Goal: Navigation & Orientation: Find specific page/section

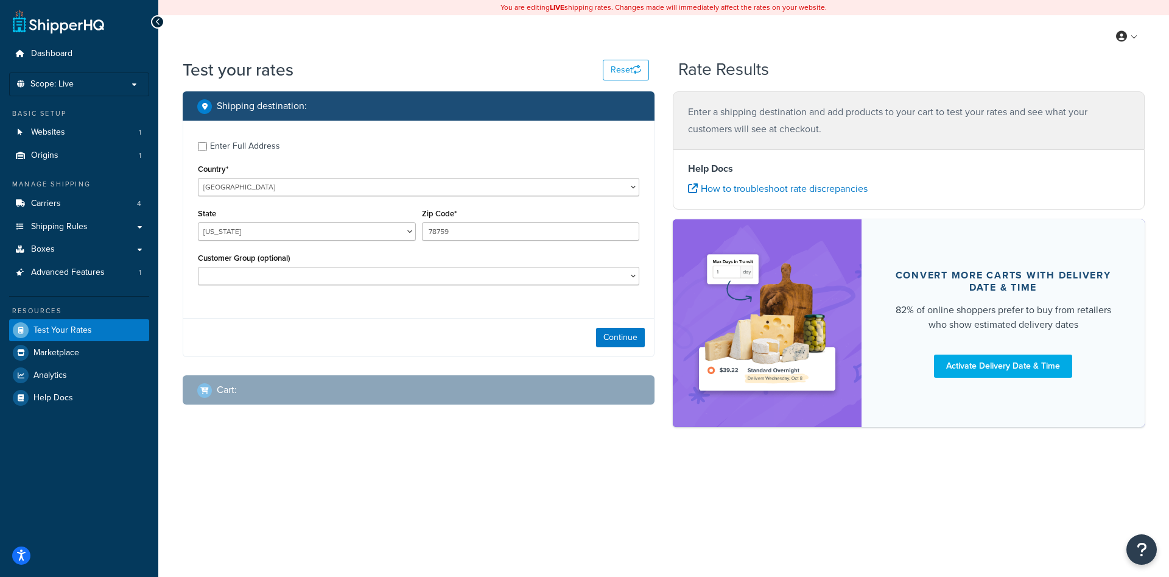
select select "[GEOGRAPHIC_DATA]"
click at [198, 178] on select "United States United Kingdom Afghanistan Åland Islands Albania Algeria American…" at bounding box center [419, 187] width 442 height 18
click at [332, 151] on label "Enter Full Address" at bounding box center [424, 144] width 429 height 19
click at [207, 151] on input "Enter Full Address" at bounding box center [202, 146] width 9 height 9
checkbox input "true"
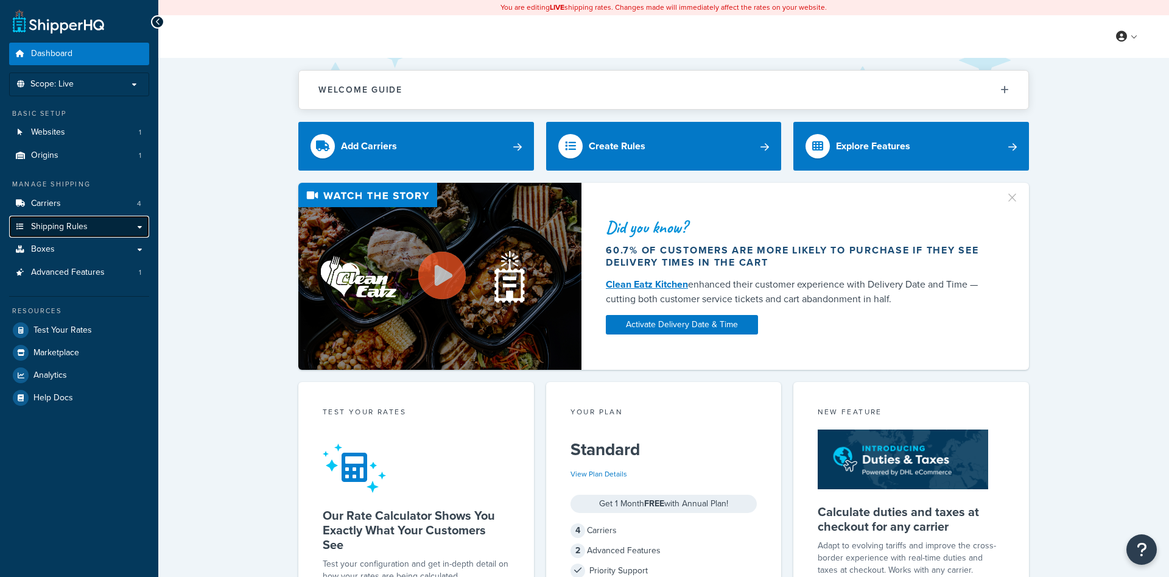
click at [83, 222] on span "Shipping Rules" at bounding box center [59, 227] width 57 height 10
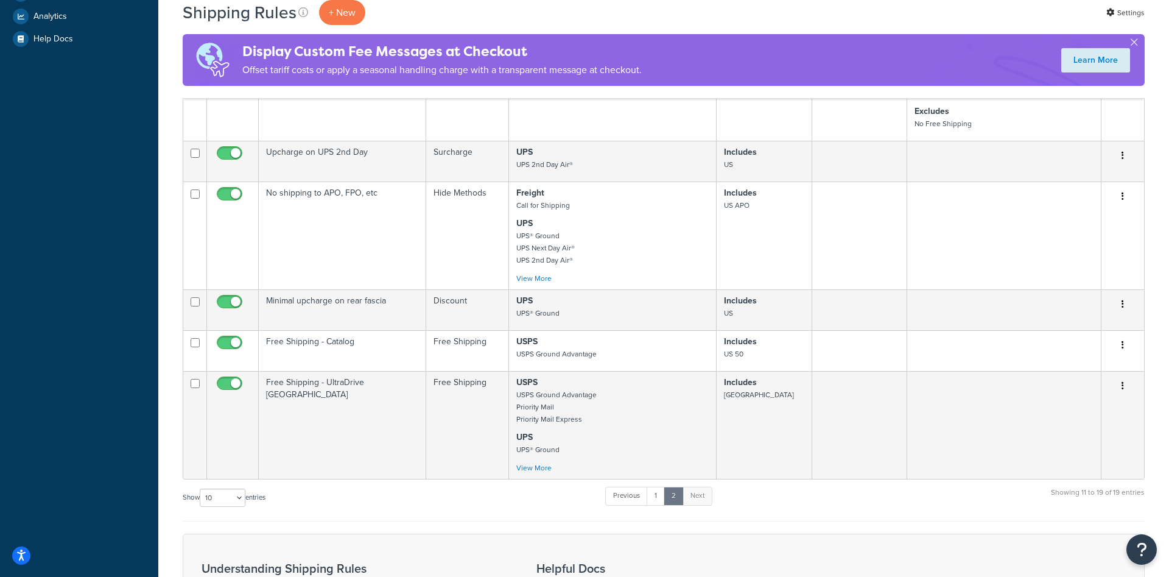
scroll to position [227, 0]
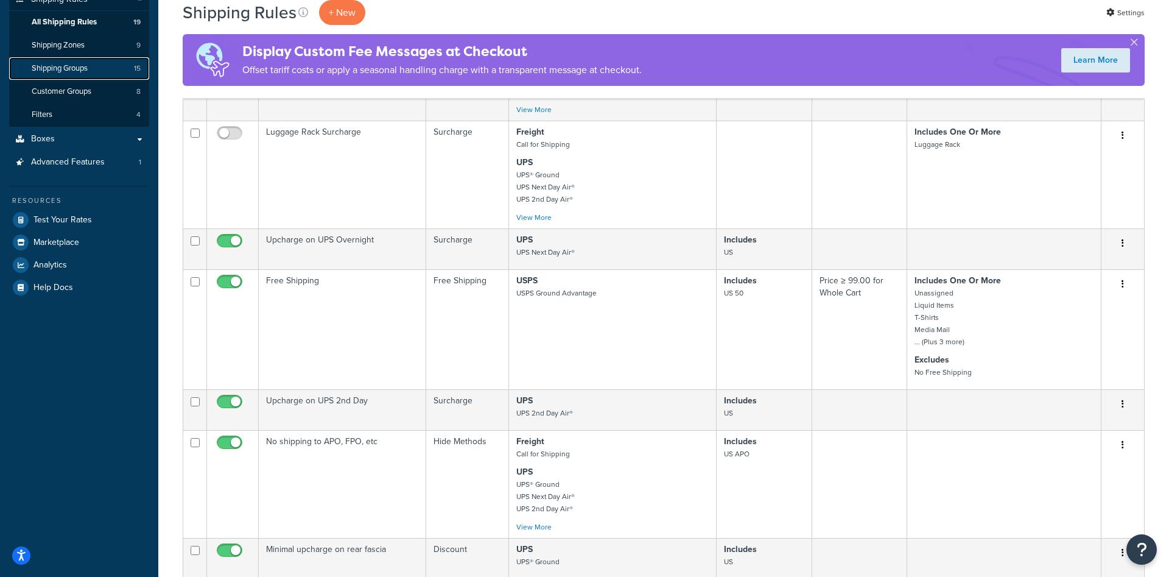
click at [76, 76] on link "Shipping Groups 15" at bounding box center [79, 68] width 140 height 23
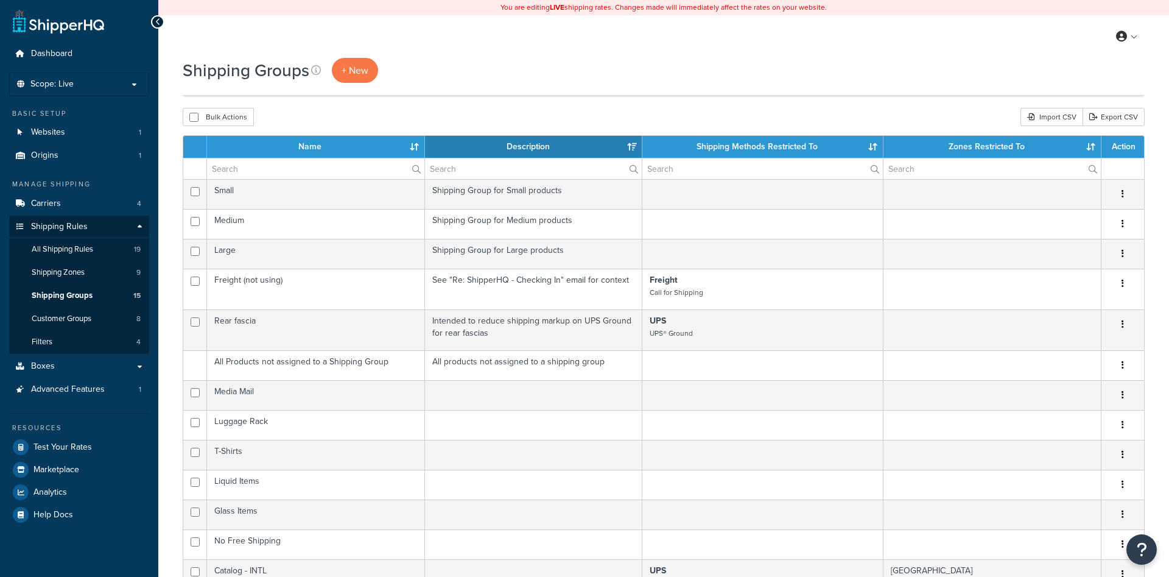
select select "15"
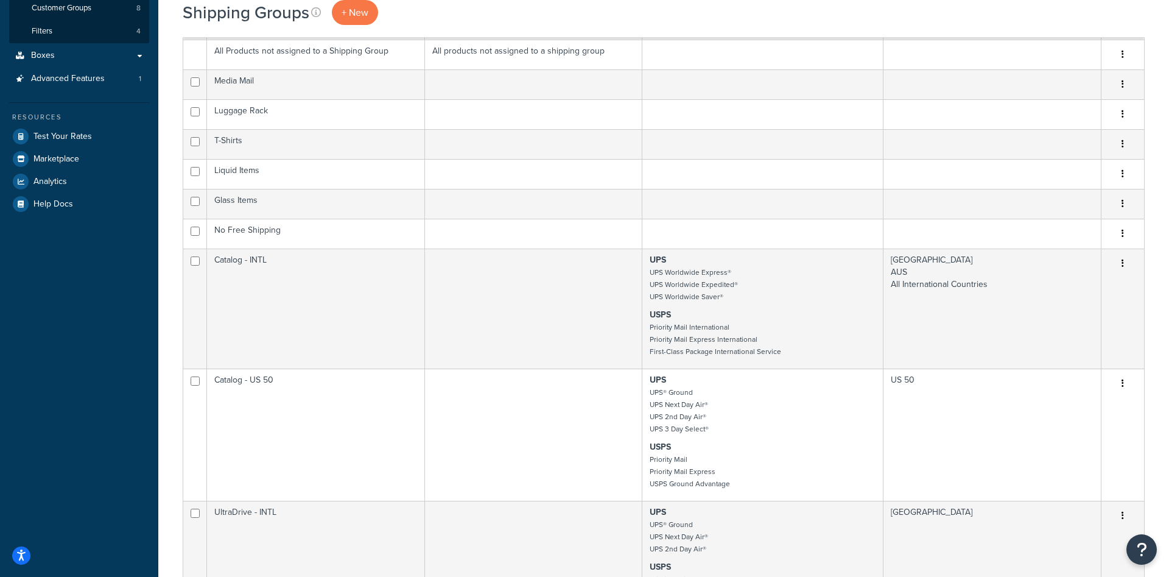
scroll to position [559, 0]
